Goal: Find specific page/section: Find specific page/section

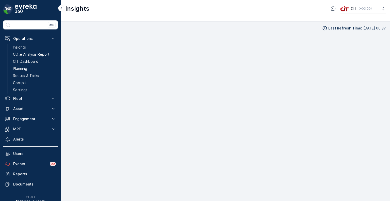
scroll to position [4, 0]
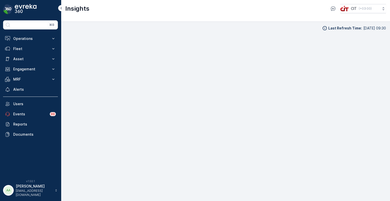
scroll to position [4, 0]
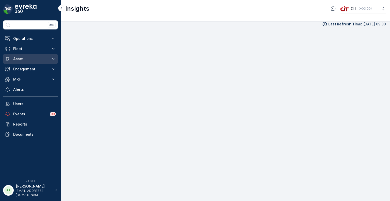
click at [38, 59] on p "Asset" at bounding box center [30, 58] width 35 height 5
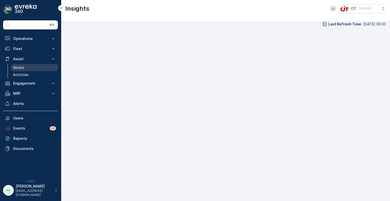
click at [28, 67] on link "Assets" at bounding box center [34, 67] width 47 height 7
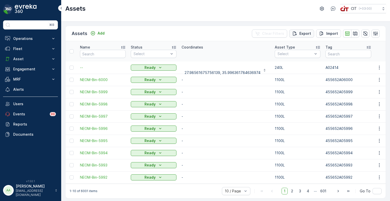
click at [305, 31] on p "Export" at bounding box center [305, 33] width 12 height 5
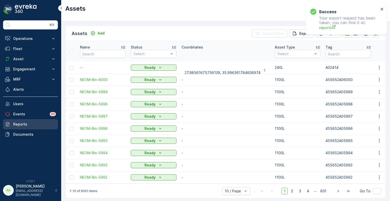
click at [13, 124] on link "Reports" at bounding box center [30, 124] width 55 height 10
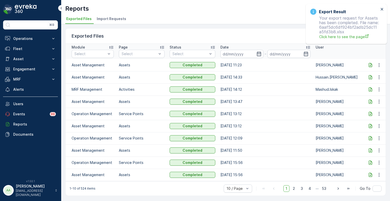
click at [369, 63] on icon at bounding box center [370, 64] width 5 height 5
